Goal: Information Seeking & Learning: Learn about a topic

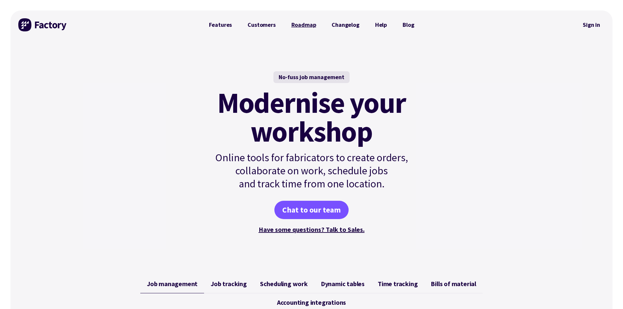
click at [307, 23] on link "Roadmap" at bounding box center [304, 24] width 41 height 13
click at [225, 25] on link "Features" at bounding box center [220, 24] width 39 height 13
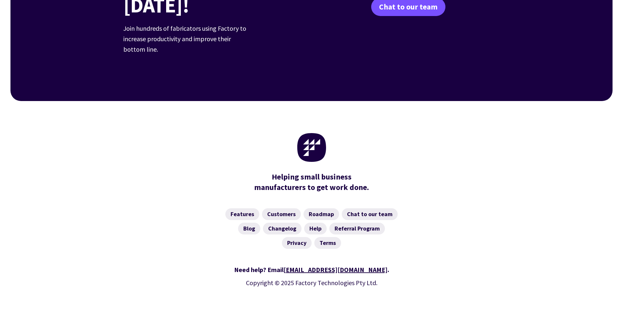
scroll to position [1008, 0]
